Goal: Task Accomplishment & Management: Use online tool/utility

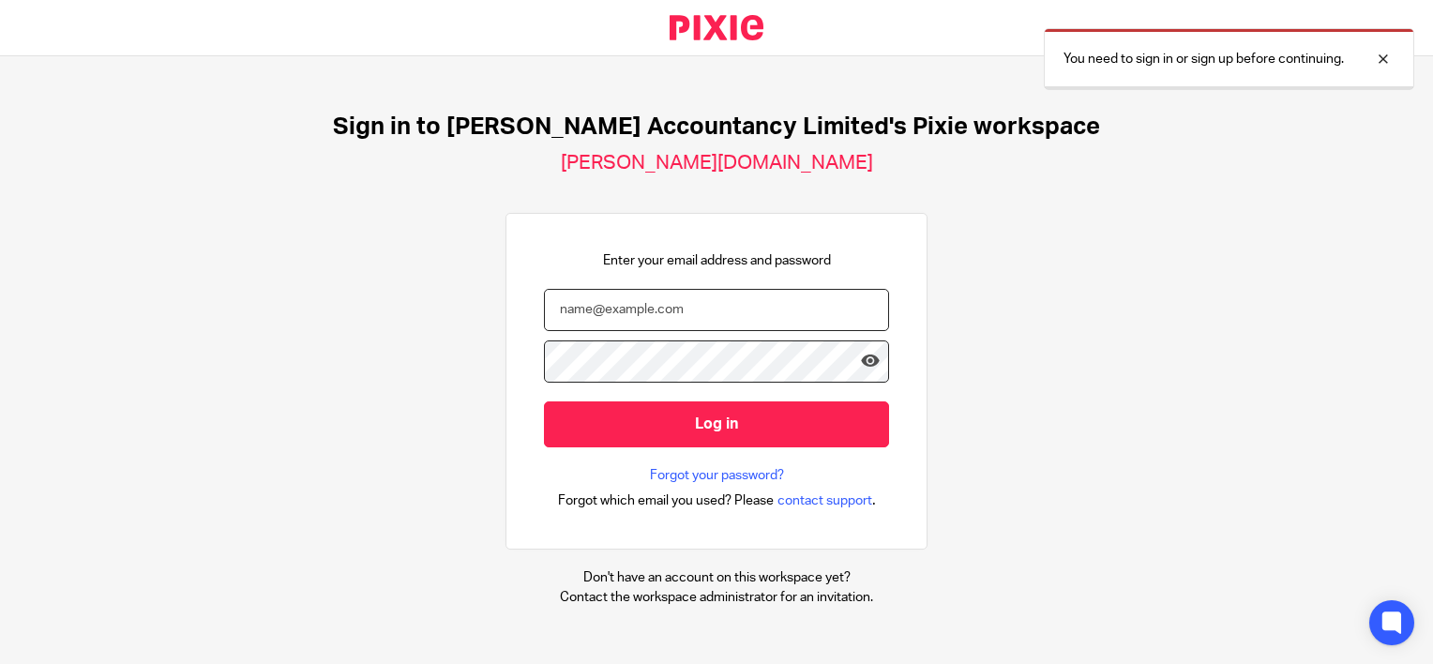
drag, startPoint x: 0, startPoint y: 0, endPoint x: 599, endPoint y: 300, distance: 670.1
click at [599, 300] on input "email" at bounding box center [716, 310] width 345 height 42
type input "[PERSON_NAME][EMAIL_ADDRESS][DOMAIN_NAME]"
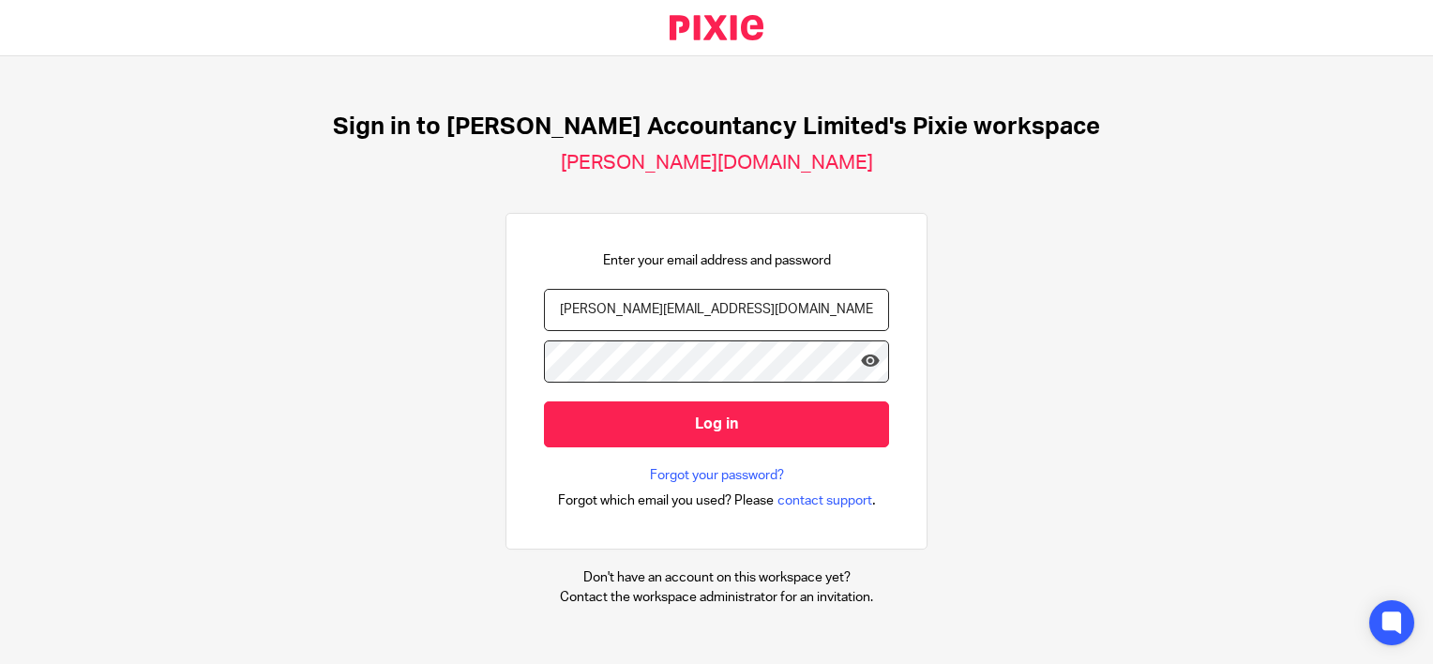
click at [544, 401] on input "Log in" at bounding box center [716, 424] width 345 height 46
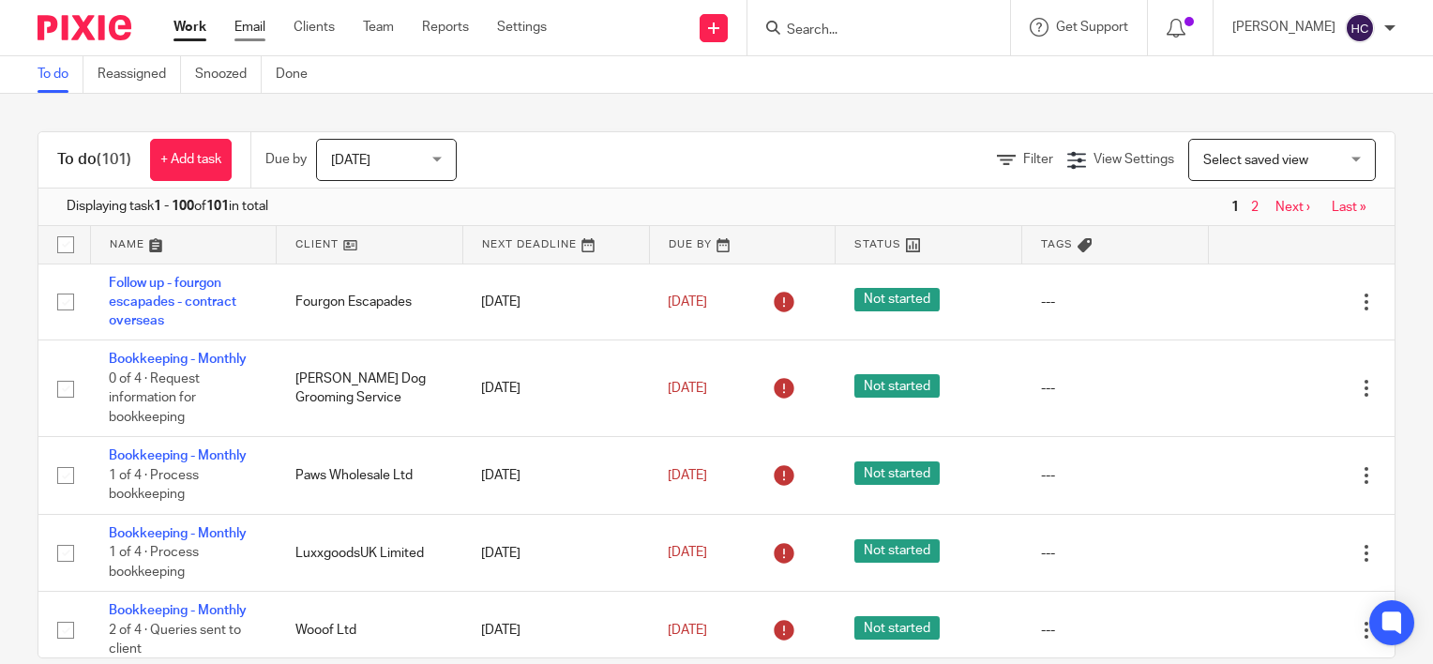
click at [259, 30] on link "Email" at bounding box center [249, 27] width 31 height 19
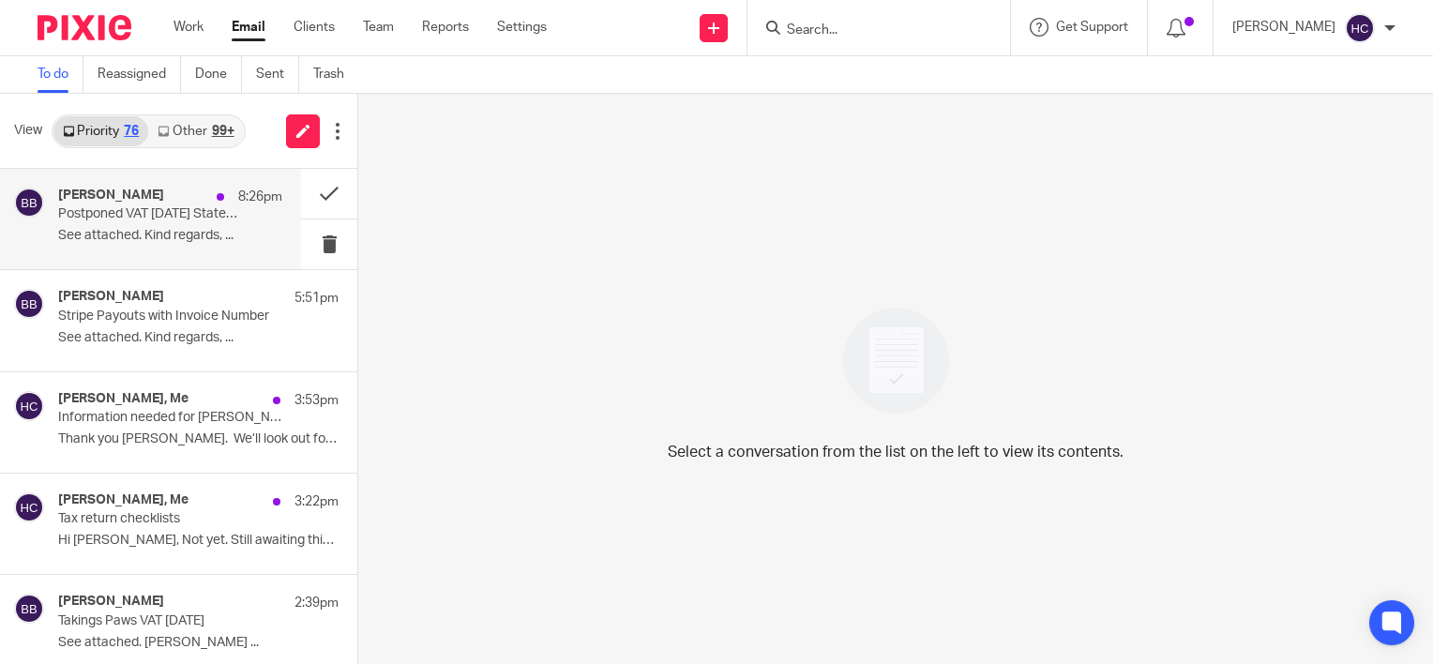
click at [134, 225] on div "[PERSON_NAME] 8:26pm Postponed VAT [DATE] Statement See attached. Kind regards,…" at bounding box center [170, 219] width 224 height 63
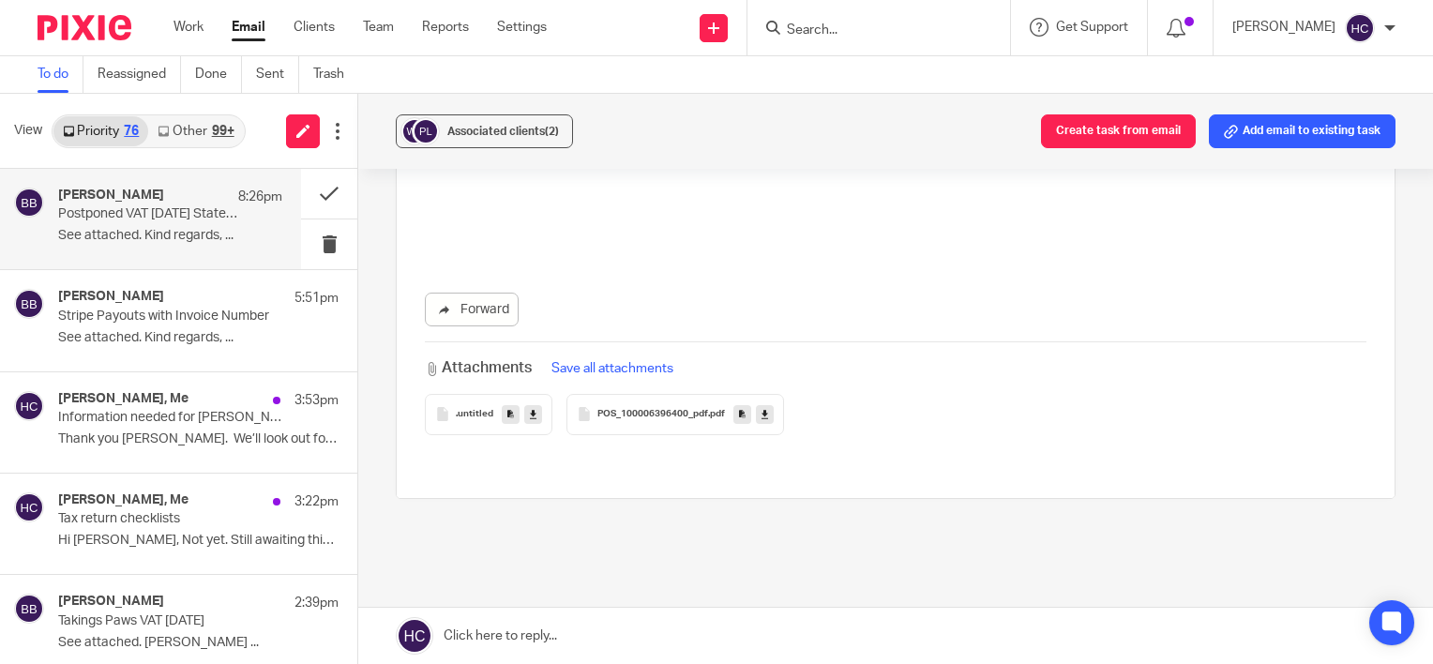
scroll to position [358, 0]
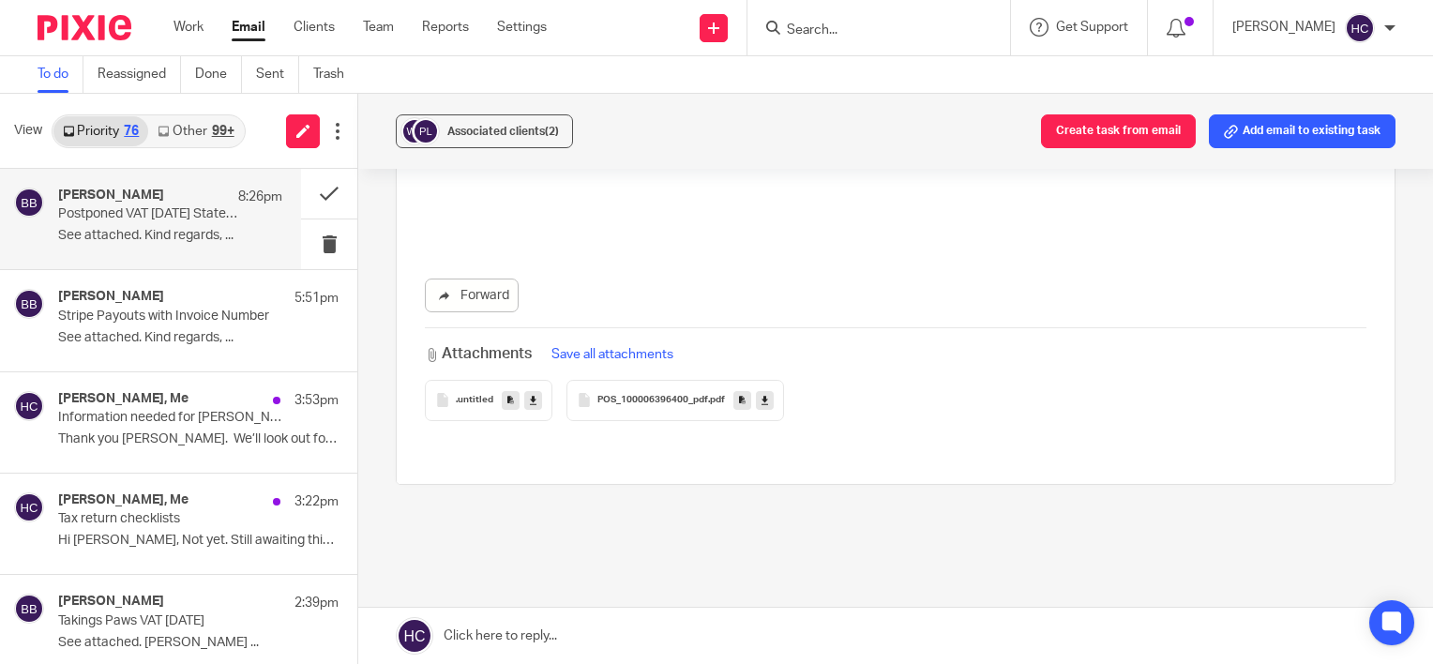
click at [761, 397] on icon at bounding box center [764, 400] width 7 height 14
